Goal: Check status: Check status

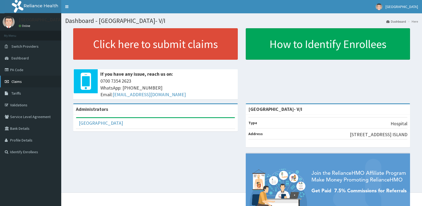
click at [22, 83] on span "Claims" at bounding box center [16, 81] width 10 height 5
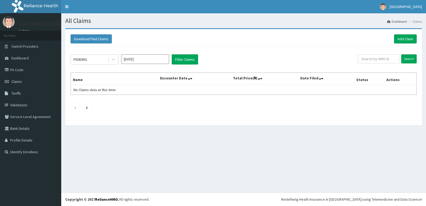
click at [165, 59] on input "Aug 2025" at bounding box center [145, 59] width 48 height 10
click at [128, 105] on div "Jul" at bounding box center [129, 104] width 11 height 10
type input "Jul 2025"
click at [115, 56] on div at bounding box center [114, 60] width 10 height 10
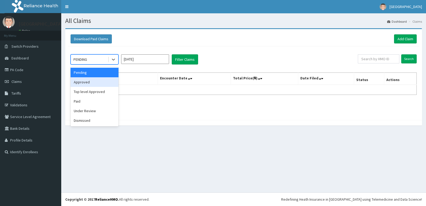
click at [88, 83] on div "Approved" at bounding box center [95, 82] width 48 height 10
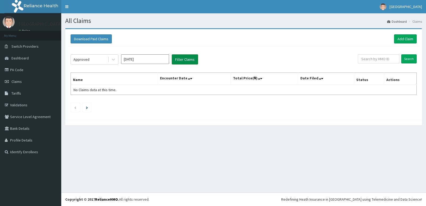
click at [198, 60] on button "Filter Claims" at bounding box center [185, 59] width 26 height 10
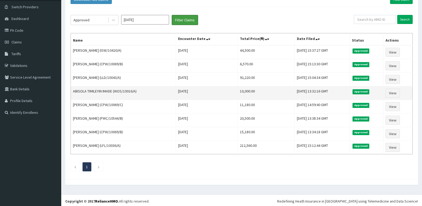
scroll to position [41, 0]
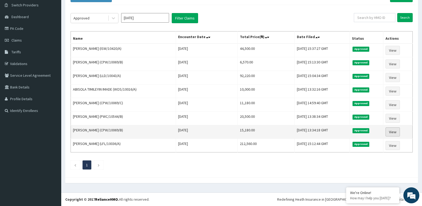
drag, startPoint x: 74, startPoint y: 38, endPoint x: 391, endPoint y: 131, distance: 330.9
click at [395, 142] on table "Name Encounter Date Total Price(₦) Date Filed Status Actions Oladimeji Soniran …" at bounding box center [242, 91] width 342 height 121
copy thead
